Goal: Task Accomplishment & Management: Use online tool/utility

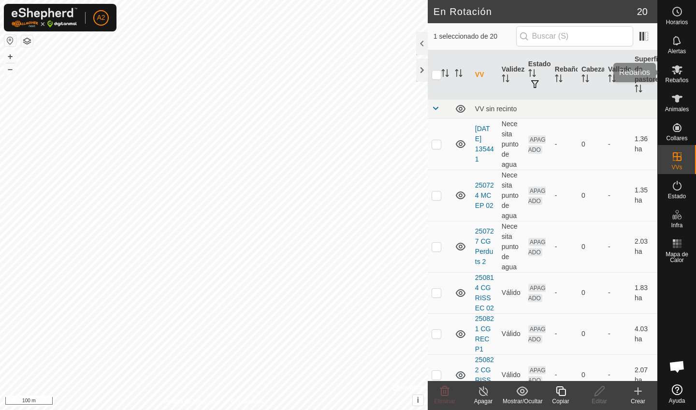
click at [673, 72] on icon at bounding box center [677, 70] width 12 height 12
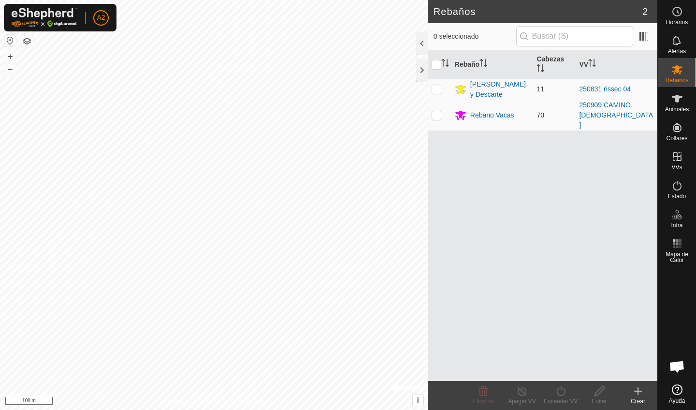
click at [440, 113] on p-checkbox at bounding box center [437, 115] width 10 height 8
checkbox input "true"
click at [554, 401] on div "Encender VV" at bounding box center [560, 401] width 39 height 9
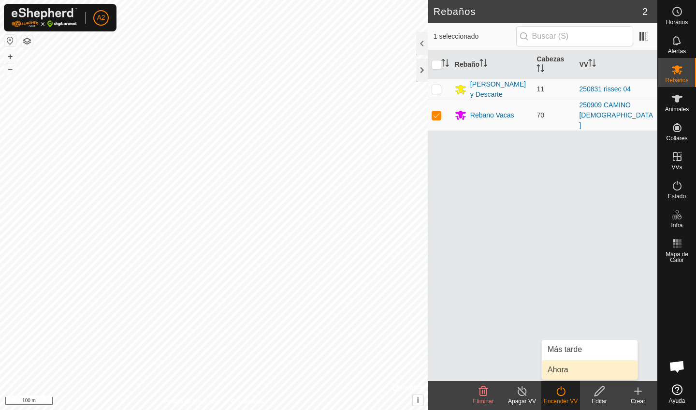
click at [550, 371] on link "Ahora" at bounding box center [590, 369] width 96 height 19
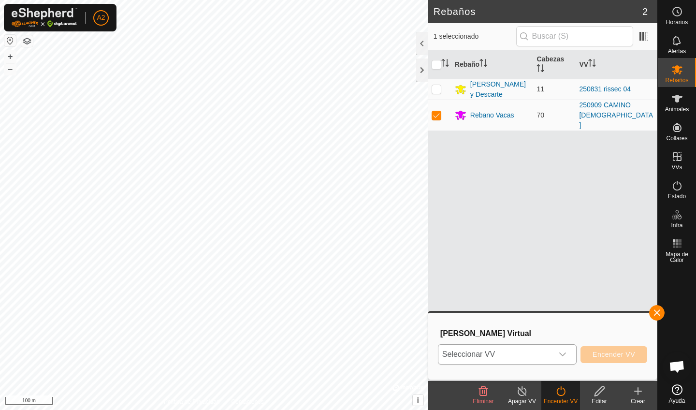
click at [515, 354] on span "Seleccionar VV" at bounding box center [495, 354] width 115 height 19
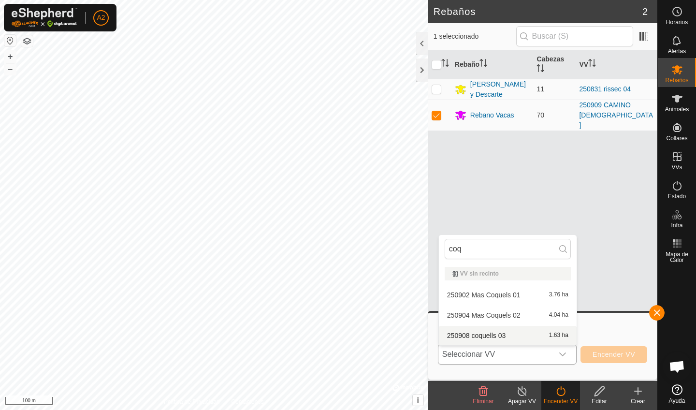
type input "coq"
click at [538, 338] on li "250908 coquells 03 1.63 ha" at bounding box center [508, 335] width 138 height 19
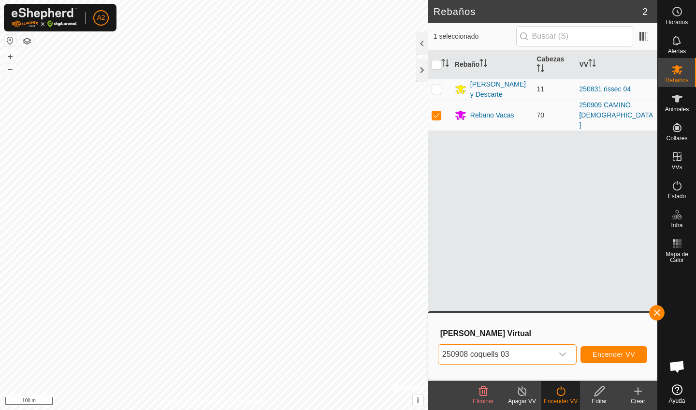
click at [624, 355] on span "Encender VV" at bounding box center [613, 354] width 43 height 8
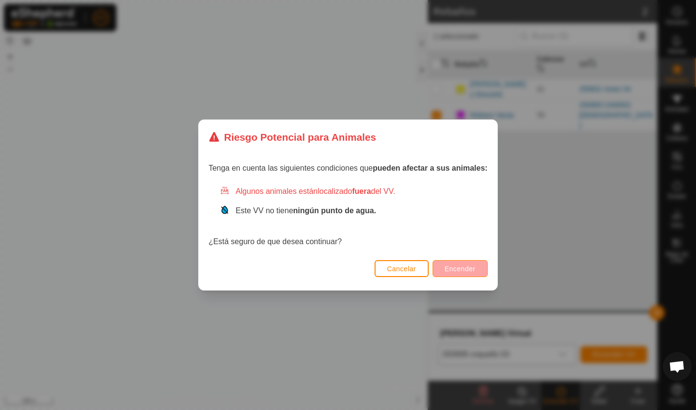
click at [476, 270] on span "Encender" at bounding box center [460, 269] width 31 height 8
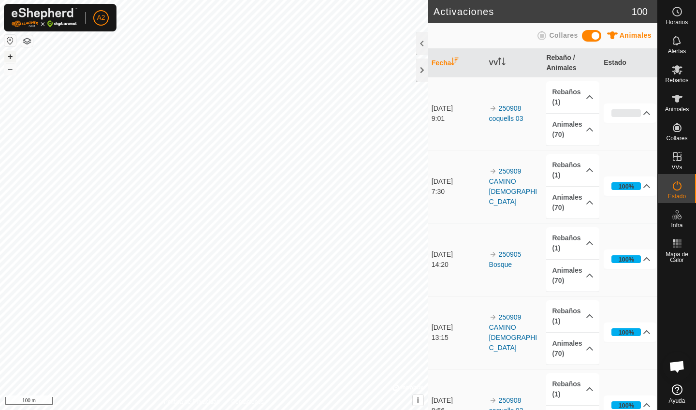
click at [10, 56] on button "+" at bounding box center [10, 57] width 12 height 12
click at [424, 69] on div at bounding box center [422, 69] width 12 height 23
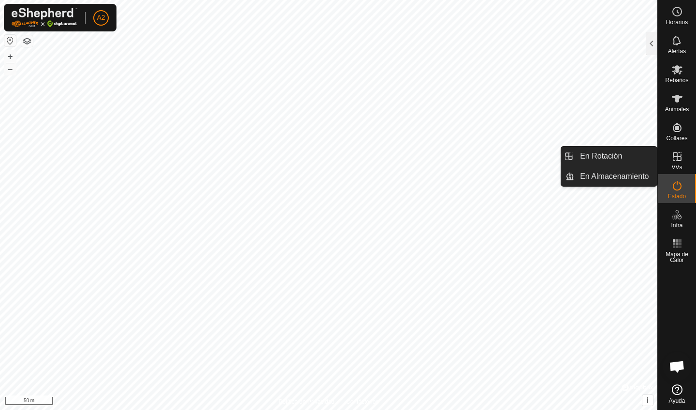
click at [678, 160] on icon at bounding box center [677, 156] width 9 height 9
click at [604, 163] on link "En Rotación" at bounding box center [615, 155] width 83 height 19
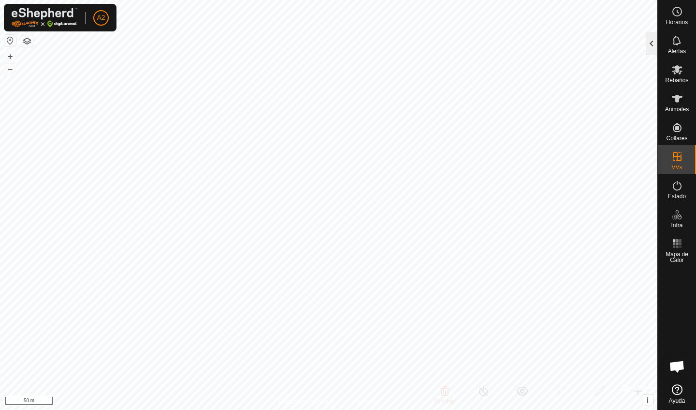
click at [653, 44] on div at bounding box center [652, 43] width 12 height 23
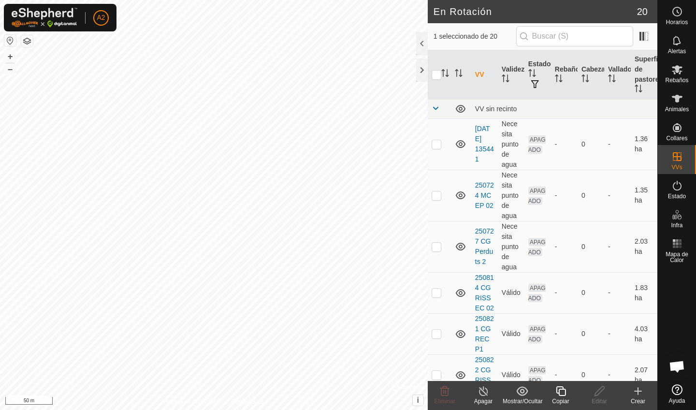
click at [636, 400] on div "Crear" at bounding box center [638, 401] width 39 height 9
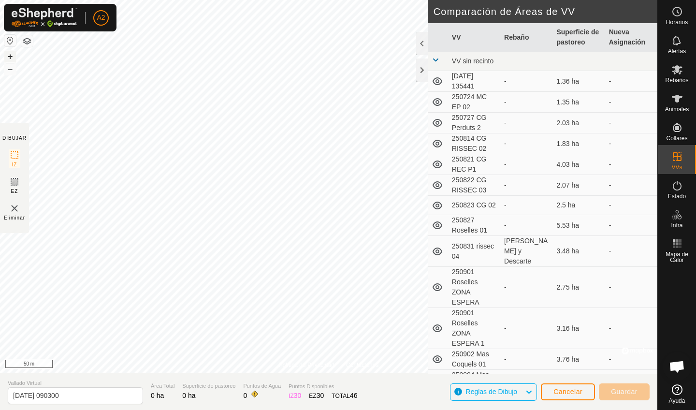
click at [12, 56] on button "+" at bounding box center [10, 57] width 12 height 12
click at [14, 66] on button "–" at bounding box center [10, 69] width 12 height 12
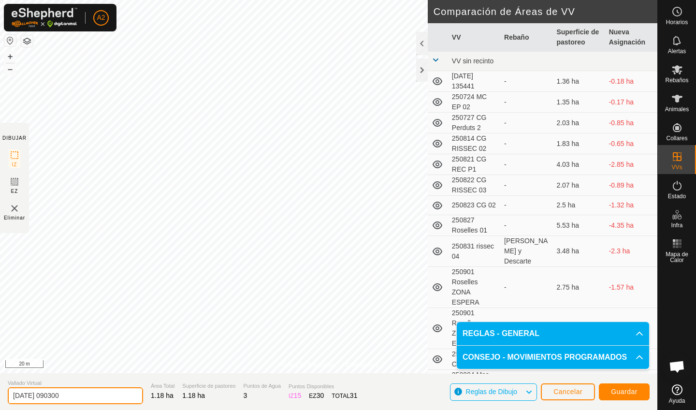
click at [89, 399] on input "[DATE] 090300" at bounding box center [75, 395] width 135 height 17
type input "2"
type input "z"
type input "250911 Zona Espera Descarte"
click at [627, 392] on span "Guardar" at bounding box center [624, 392] width 27 height 8
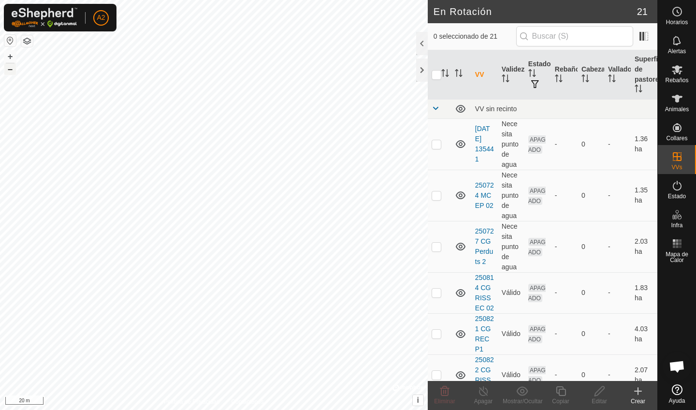
click at [13, 70] on button "–" at bounding box center [10, 69] width 12 height 12
checkbox input "true"
click at [564, 394] on icon at bounding box center [561, 391] width 12 height 12
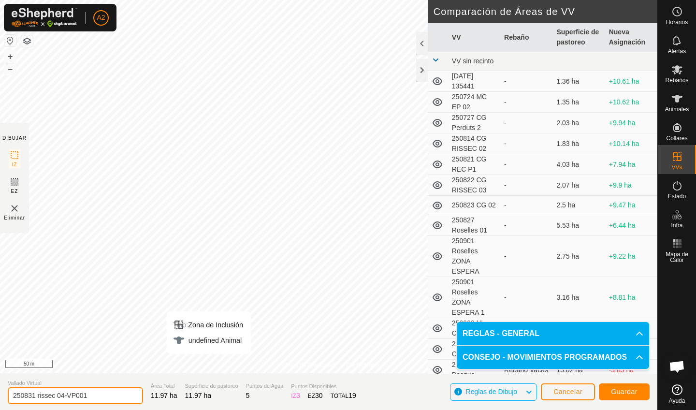
click at [105, 397] on input "250831 rissec 04-VP001" at bounding box center [75, 395] width 135 height 17
type input "250911 Camino manga descarte"
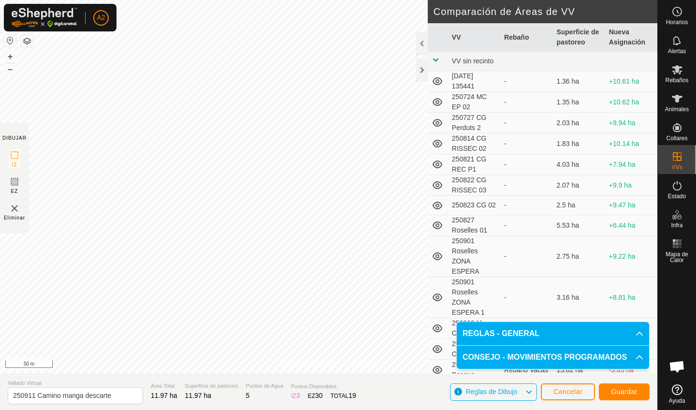
click at [632, 391] on span "Guardar" at bounding box center [624, 392] width 27 height 8
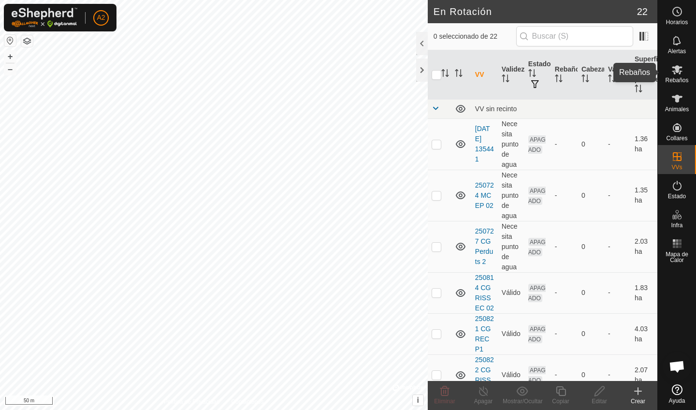
click at [676, 79] on span "Rebaños" at bounding box center [676, 80] width 23 height 6
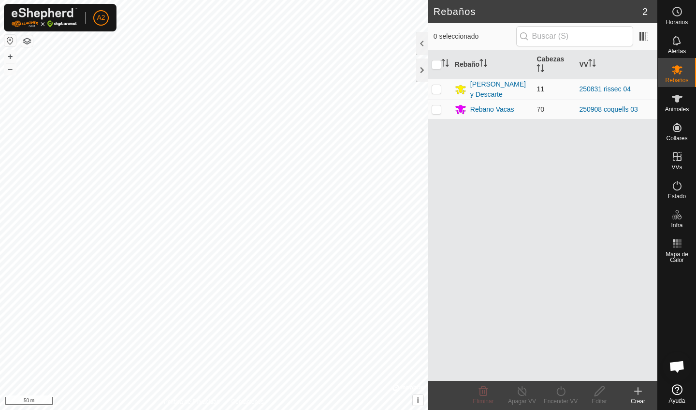
click at [440, 92] on p-checkbox at bounding box center [437, 89] width 10 height 8
checkbox input "true"
click at [555, 395] on icon at bounding box center [561, 391] width 12 height 12
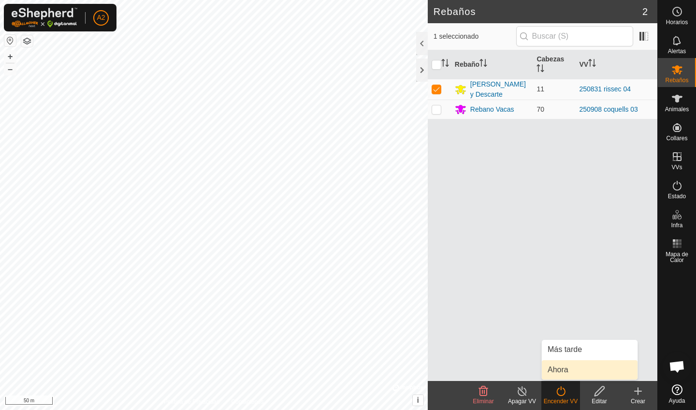
click at [568, 375] on link "Ahora" at bounding box center [590, 369] width 96 height 19
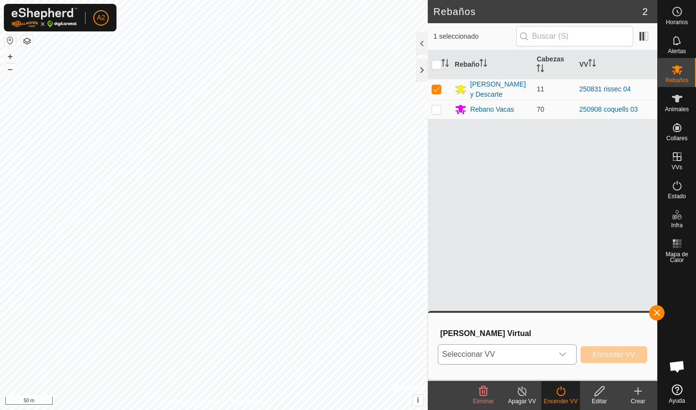
click at [506, 358] on span "Seleccionar VV" at bounding box center [495, 354] width 115 height 19
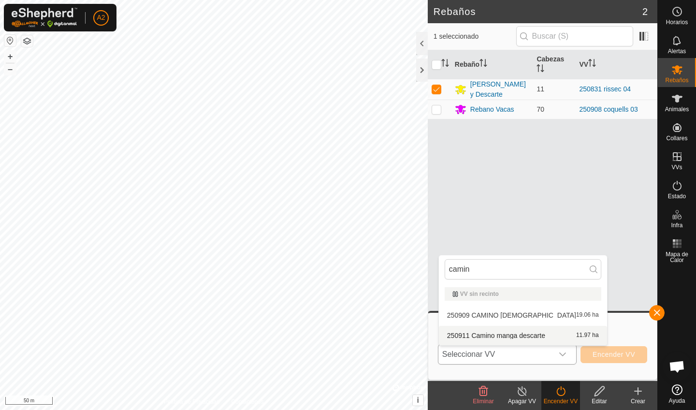
type input "camin"
click at [520, 339] on li "250911 Camino manga descarte 11.97 ha" at bounding box center [523, 335] width 168 height 19
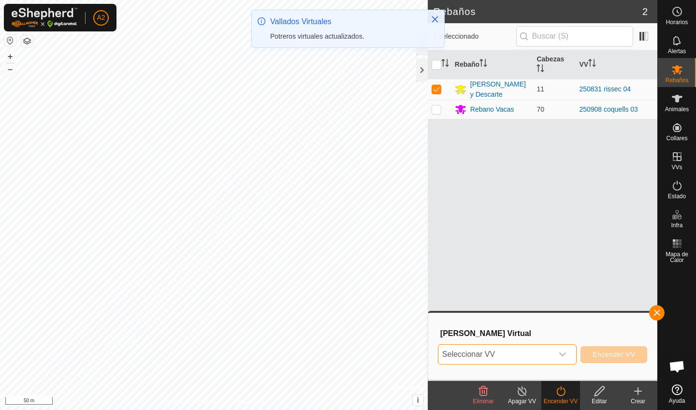
click at [542, 357] on span "Seleccionar VV" at bounding box center [495, 354] width 115 height 19
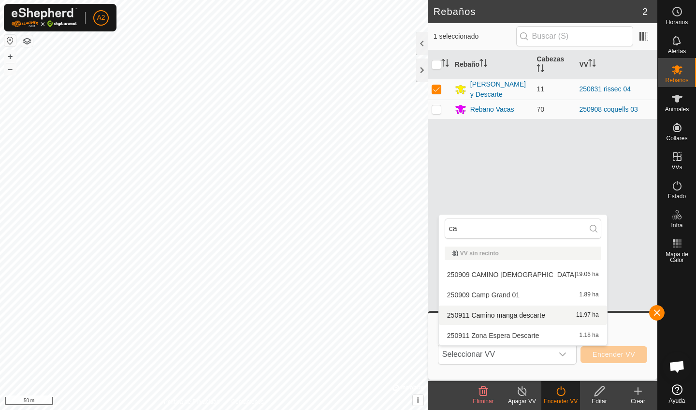
type input "ca"
click at [506, 313] on li "250911 Camino manga descarte 11.97 ha" at bounding box center [523, 314] width 168 height 19
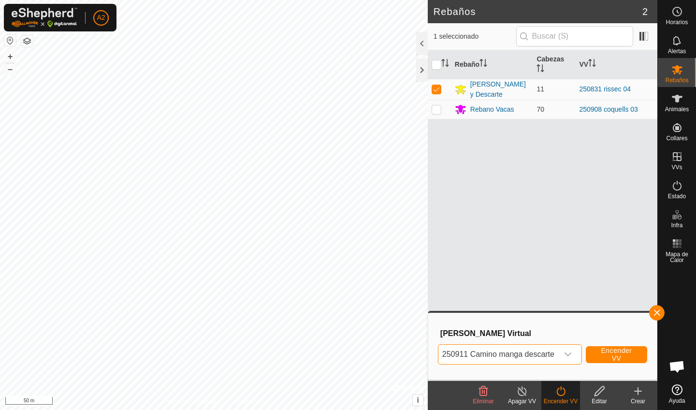
click at [618, 352] on span "Encender VV" at bounding box center [616, 354] width 37 height 15
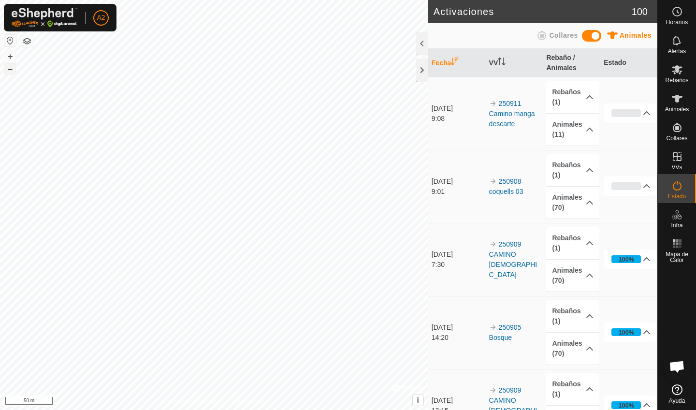
click at [12, 72] on button "–" at bounding box center [10, 69] width 12 height 12
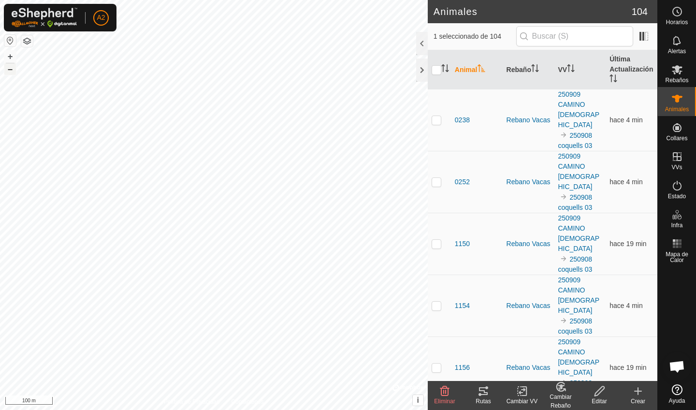
click at [13, 71] on button "–" at bounding box center [10, 69] width 12 height 12
click at [682, 47] on es-notification-svg-icon at bounding box center [676, 40] width 17 height 15
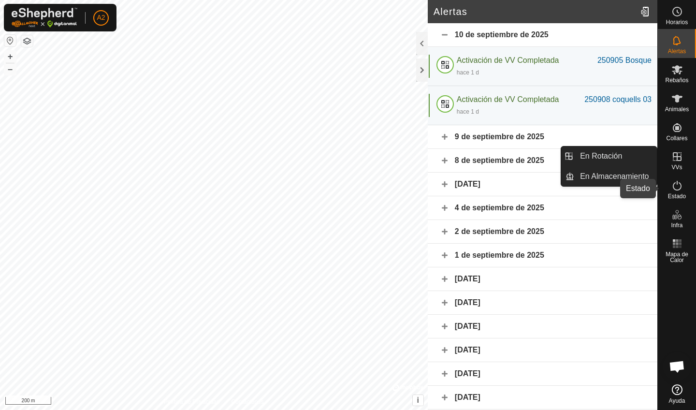
click at [680, 196] on span "Estado" at bounding box center [677, 196] width 18 height 6
